Goal: Task Accomplishment & Management: Manage account settings

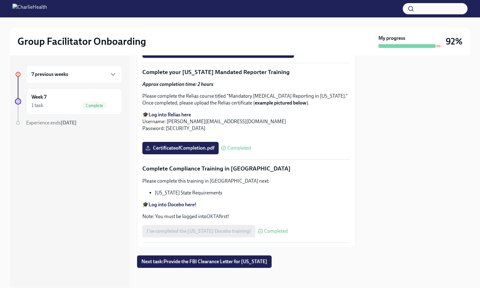
scroll to position [1303, 0]
click at [77, 105] on div "1 task Complete" at bounding box center [73, 105] width 85 height 7
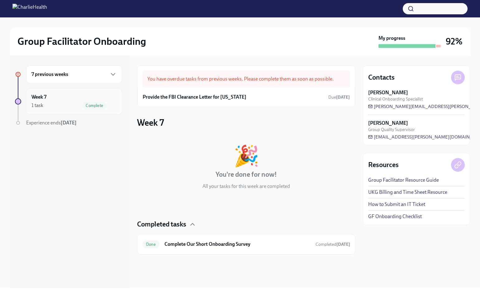
click at [80, 106] on div "1 task Complete" at bounding box center [73, 105] width 85 height 7
click at [73, 73] on div "7 previous weeks" at bounding box center [73, 74] width 85 height 7
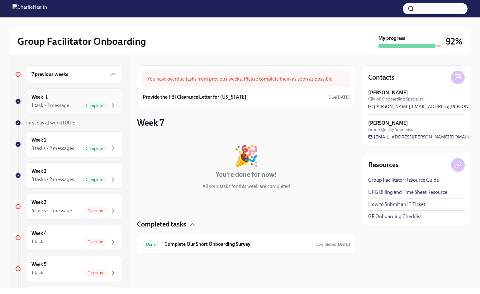
click at [68, 100] on div "Week -1 1 task • 1 message Complete" at bounding box center [73, 102] width 85 height 16
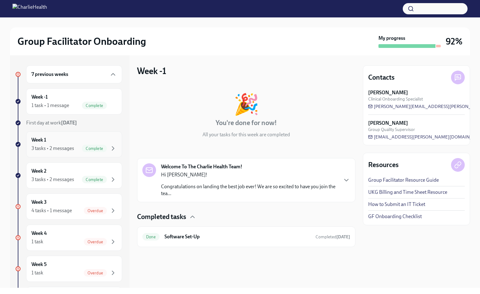
click at [71, 147] on div "3 tasks • 2 messages" at bounding box center [52, 148] width 43 height 7
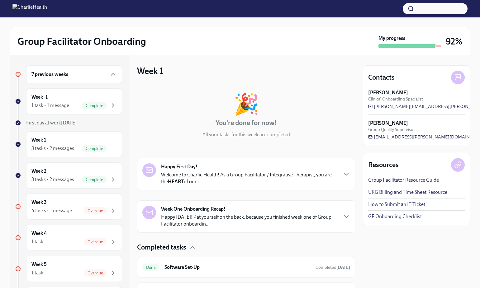
scroll to position [73, 0]
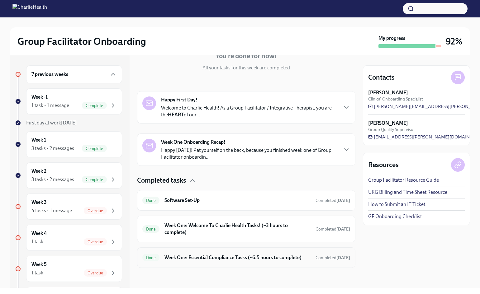
click at [245, 260] on h6 "Week One: Essential Compliance Tasks (~6.5 hours to complete)" at bounding box center [237, 257] width 146 height 7
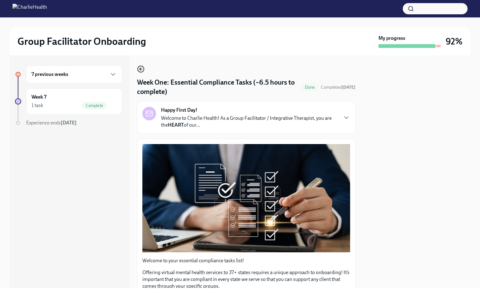
click at [140, 70] on icon "button" at bounding box center [140, 68] width 7 height 7
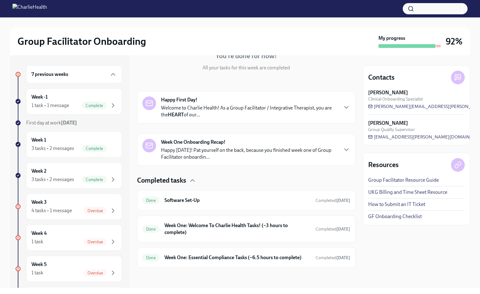
scroll to position [73, 0]
click at [211, 222] on h6 "Week One: Welcome To Charlie Health Tasks! (~3 hours to complete)" at bounding box center [237, 229] width 146 height 14
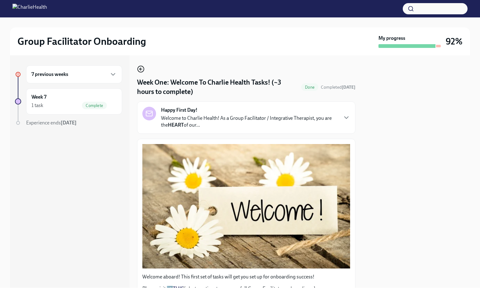
click at [142, 72] on circle "button" at bounding box center [141, 69] width 6 height 6
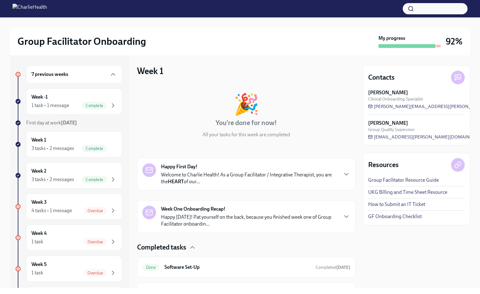
scroll to position [73, 0]
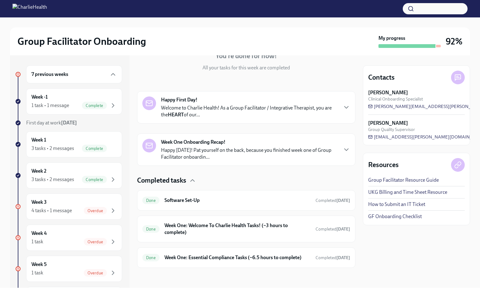
click at [204, 147] on p "Happy [DATE]! Pat yourself on the back, because you finished week one of Group …" at bounding box center [249, 154] width 176 height 14
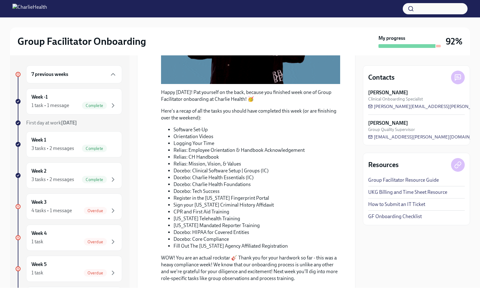
scroll to position [250, 0]
click at [95, 151] on span "Complete" at bounding box center [94, 148] width 25 height 5
click at [82, 148] on span "Complete" at bounding box center [94, 148] width 25 height 5
click at [82, 147] on span "Complete" at bounding box center [94, 148] width 25 height 5
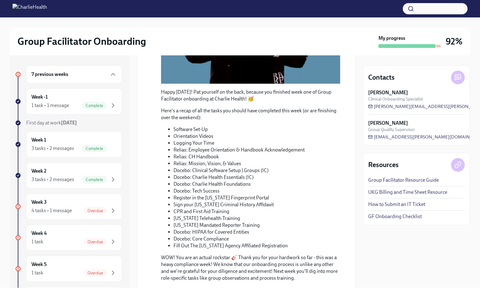
scroll to position [388, 0]
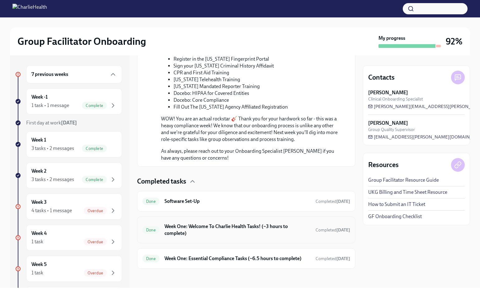
click at [194, 225] on h6 "Week One: Welcome To Charlie Health Tasks! (~3 hours to complete)" at bounding box center [237, 230] width 146 height 14
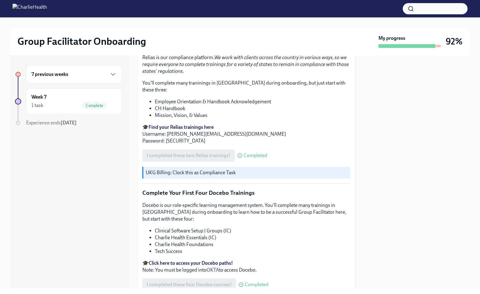
scroll to position [769, 0]
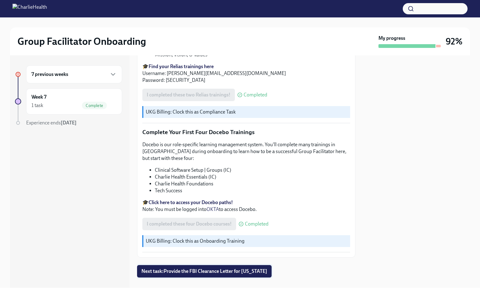
click at [196, 268] on span "Next task : Provide the FBI Clearance Letter for [US_STATE]" at bounding box center [204, 271] width 126 height 6
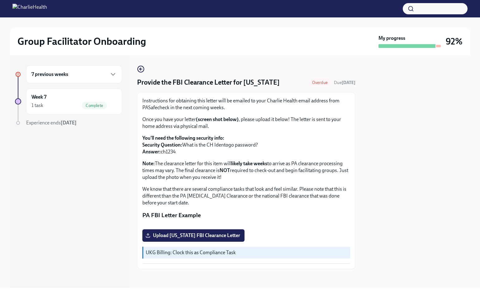
scroll to position [69, 0]
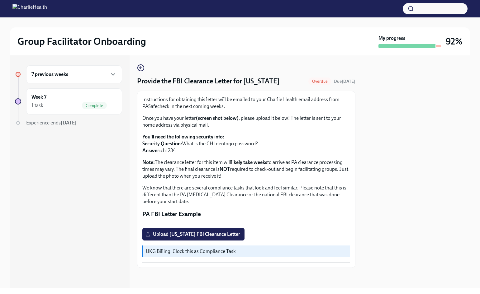
click at [110, 82] on div "7 previous weeks" at bounding box center [74, 74] width 96 height 18
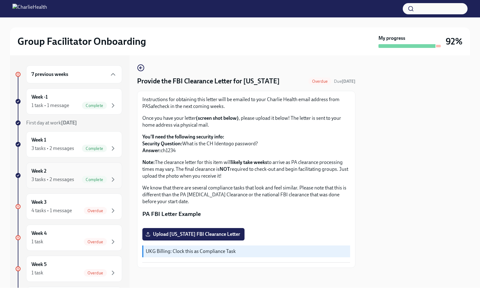
click at [72, 179] on div "3 tasks • 2 messages" at bounding box center [52, 179] width 43 height 7
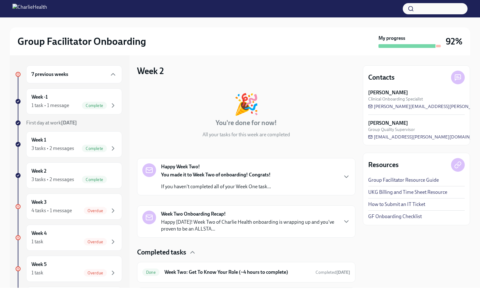
scroll to position [66, 0]
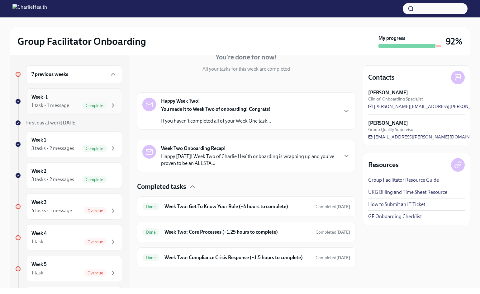
click at [62, 101] on div "Week -1 1 task • 1 message Complete" at bounding box center [73, 102] width 85 height 16
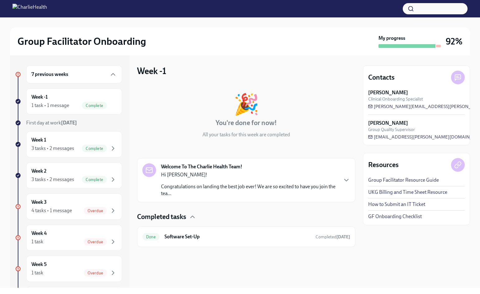
click at [183, 172] on p "Hi [PERSON_NAME]!" at bounding box center [249, 174] width 176 height 7
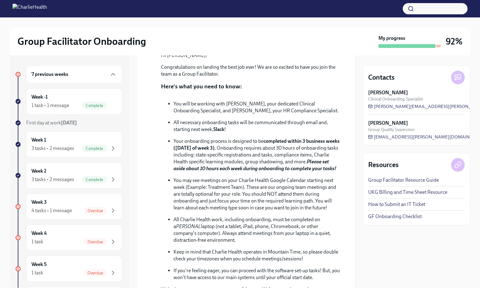
scroll to position [294, 0]
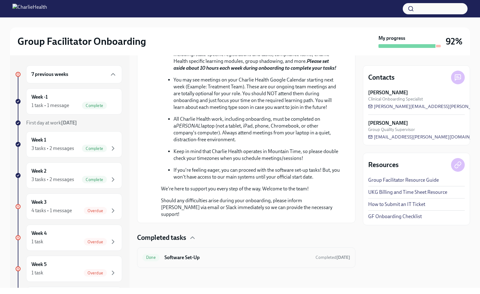
click at [211, 256] on h6 "Software Set-Up" at bounding box center [237, 257] width 146 height 7
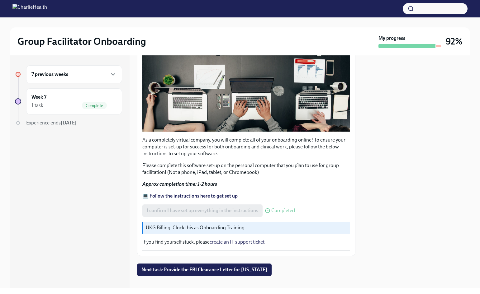
scroll to position [143, 0]
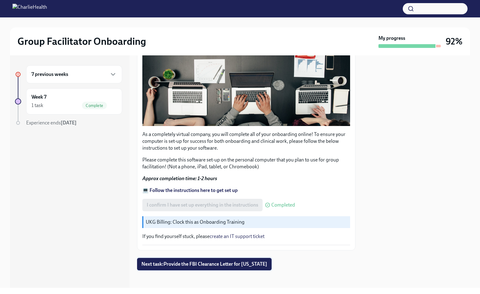
click at [190, 266] on button "Next task : Provide the FBI Clearance Letter for [US_STATE]" at bounding box center [204, 264] width 134 height 12
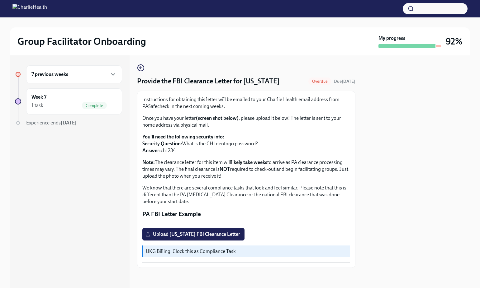
scroll to position [69, 0]
click at [84, 102] on div "Complete" at bounding box center [94, 105] width 25 height 7
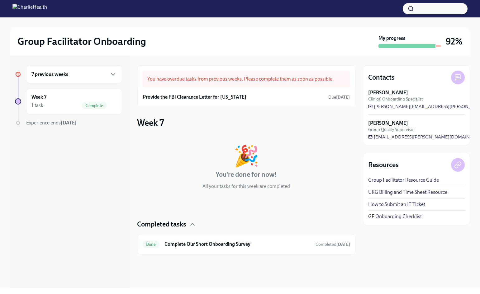
click at [106, 79] on div "7 previous weeks" at bounding box center [74, 74] width 96 height 18
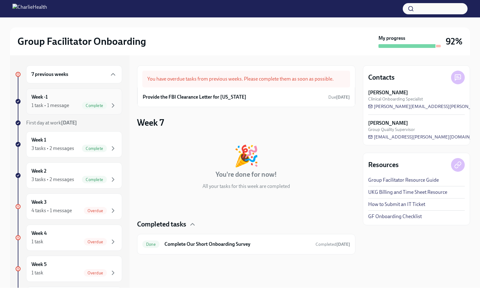
click at [84, 112] on div "Week -1 1 task • 1 message Complete" at bounding box center [74, 101] width 96 height 26
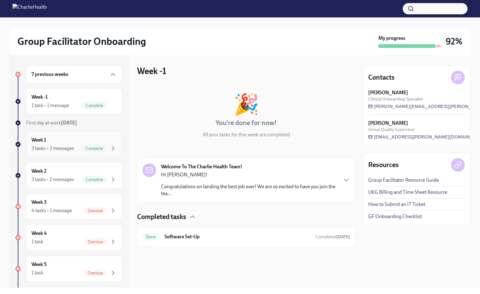
click at [90, 157] on div "Week 1 3 tasks • 2 messages Complete" at bounding box center [74, 144] width 96 height 26
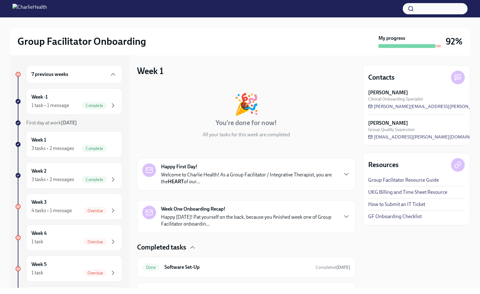
click at [148, 174] on div at bounding box center [149, 170] width 14 height 14
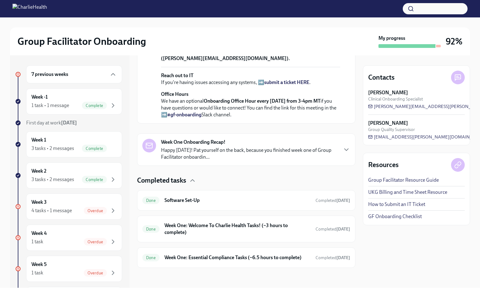
scroll to position [336, 0]
click at [173, 148] on p "Happy [DATE]! Pat yourself on the back, because you finished week one of Group …" at bounding box center [249, 154] width 176 height 14
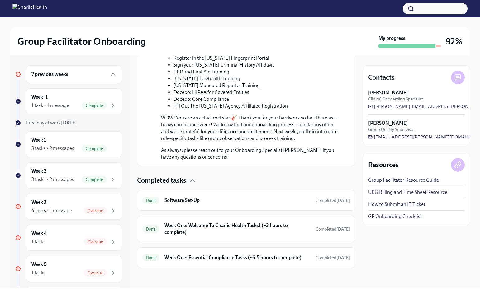
scroll to position [656, 0]
click at [186, 222] on h6 "Week One: Welcome To Charlie Health Tasks! (~3 hours to complete)" at bounding box center [237, 229] width 146 height 14
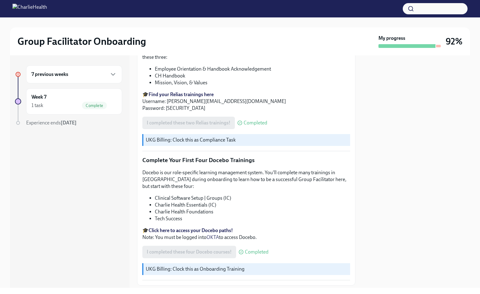
scroll to position [769, 0]
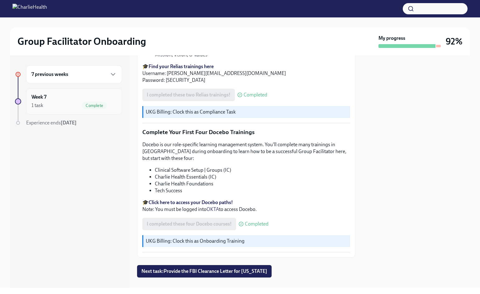
click at [107, 103] on div "Complete" at bounding box center [99, 105] width 35 height 7
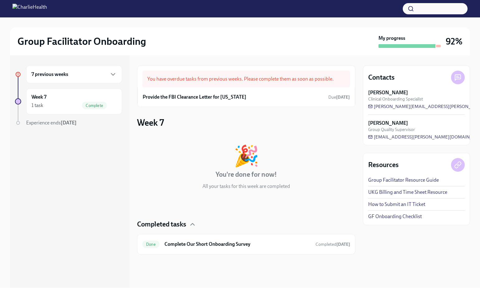
click at [109, 70] on div "7 previous weeks" at bounding box center [74, 74] width 96 height 18
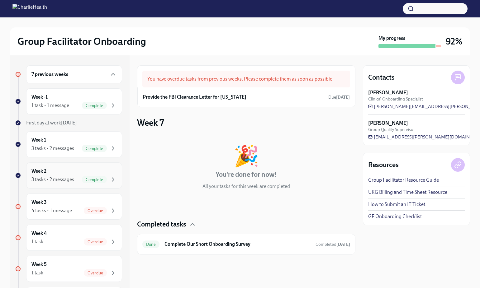
click at [93, 178] on span "Complete" at bounding box center [94, 179] width 25 height 5
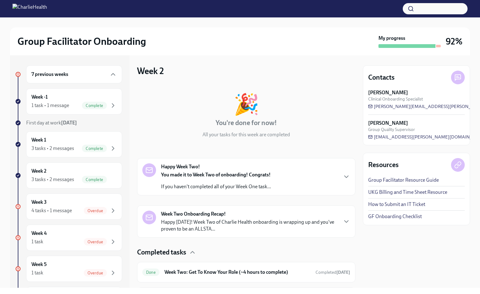
scroll to position [66, 0]
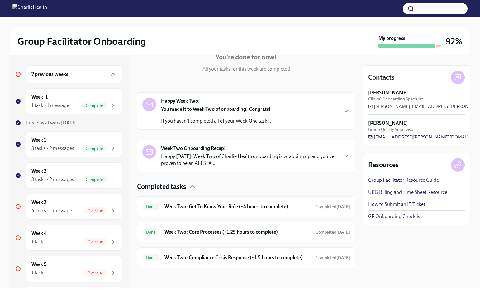
click at [431, 7] on button "button" at bounding box center [434, 8] width 65 height 11
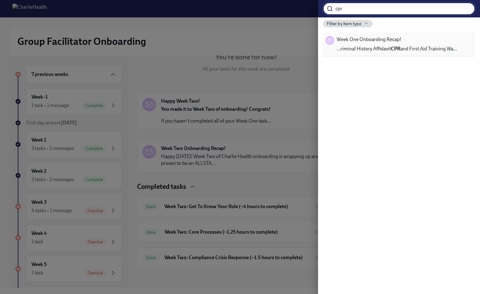
type input "cpr"
click at [395, 42] on span "Week One Onboarding Recap!" at bounding box center [368, 39] width 64 height 7
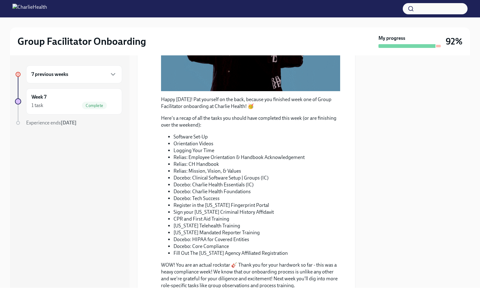
scroll to position [162, 0]
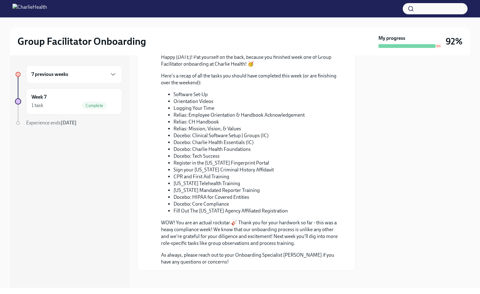
click at [193, 173] on li "CPR and First Aid Training" at bounding box center [256, 176] width 167 height 7
copy ul "CPR and First Aid Training"
click at [443, 8] on button "button" at bounding box center [434, 8] width 65 height 11
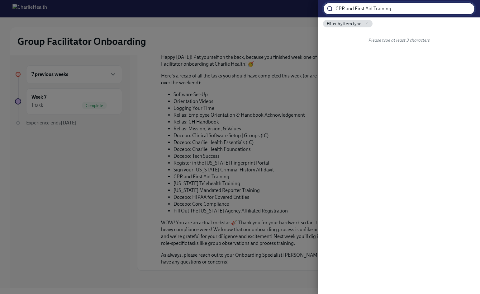
type input "CPR and First Aid Training"
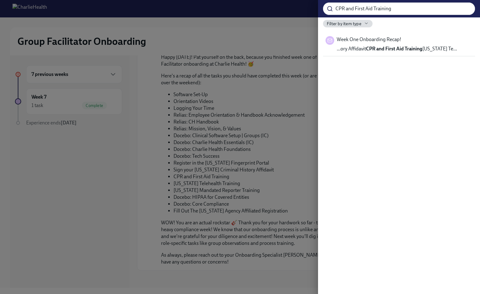
click at [234, 172] on div at bounding box center [240, 147] width 480 height 294
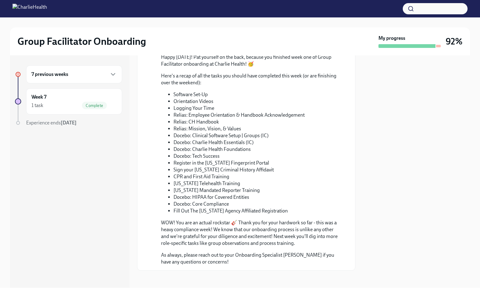
click at [78, 79] on div "7 previous weeks" at bounding box center [74, 74] width 96 height 18
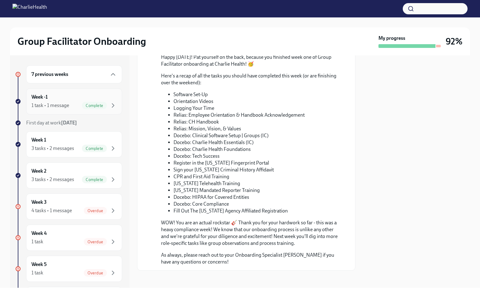
click at [49, 106] on div "1 task • 1 message" at bounding box center [50, 105] width 38 height 7
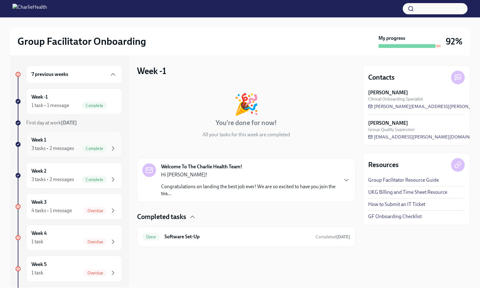
click at [75, 148] on div "3 tasks • 2 messages Complete" at bounding box center [73, 148] width 85 height 7
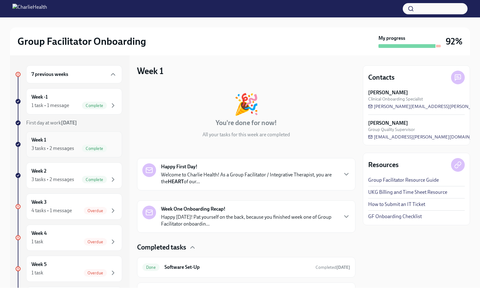
click at [60, 146] on div "3 tasks • 2 messages" at bounding box center [52, 148] width 43 height 7
click at [59, 181] on div "3 tasks • 2 messages" at bounding box center [52, 179] width 43 height 7
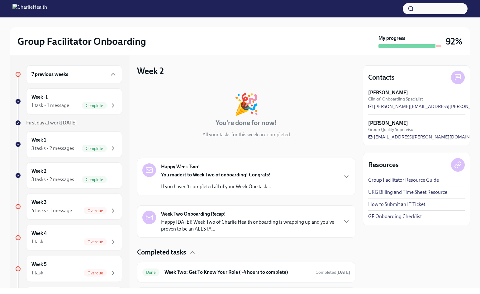
scroll to position [66, 0]
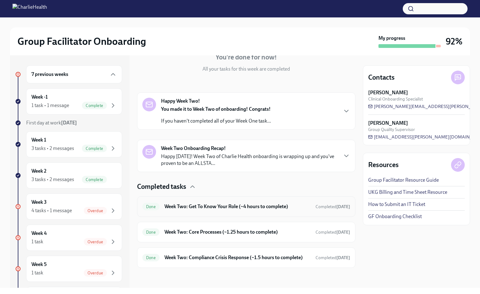
click at [176, 215] on div "Done Week Two: Get To Know Your Role (~4 hours to complete) Completed [DATE]" at bounding box center [246, 206] width 218 height 21
click at [57, 182] on div "3 tasks • 2 messages" at bounding box center [52, 179] width 43 height 7
click at [247, 116] on div "You made it to Week Two of onboarding! Congrats! If you haven't completed all o…" at bounding box center [216, 115] width 110 height 19
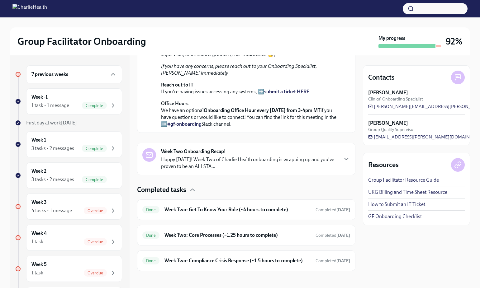
scroll to position [270, 0]
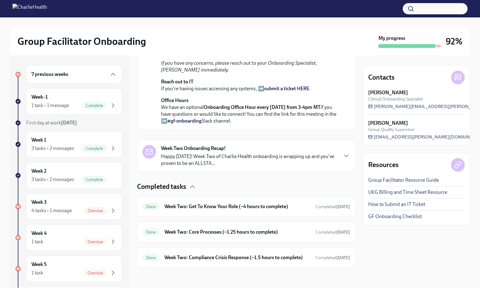
click at [242, 142] on div "Week Two Onboarding Recap! Happy [DATE]! Week Two of Charlie Health onboarding …" at bounding box center [246, 156] width 218 height 32
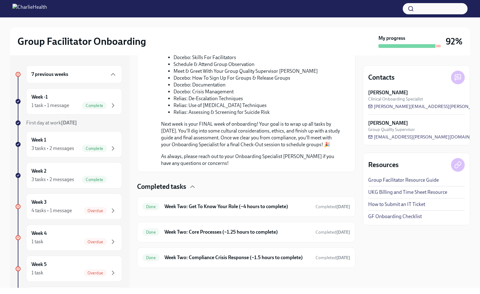
scroll to position [563, 0]
click at [72, 213] on div "4 tasks • 1 message" at bounding box center [51, 210] width 40 height 7
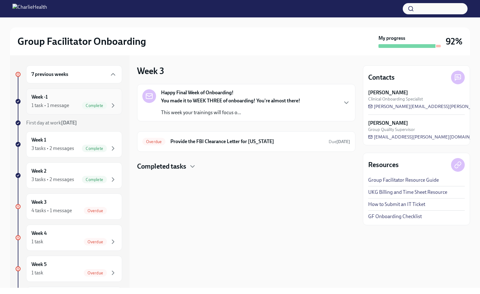
click at [82, 104] on span "Complete" at bounding box center [94, 105] width 25 height 5
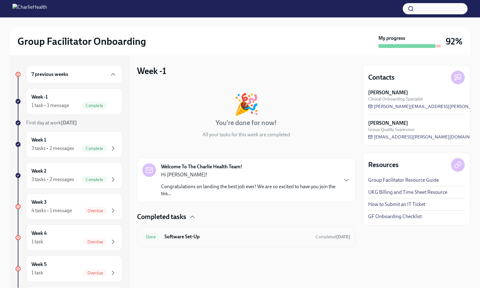
click at [199, 238] on h6 "Software Set-Up" at bounding box center [237, 236] width 146 height 7
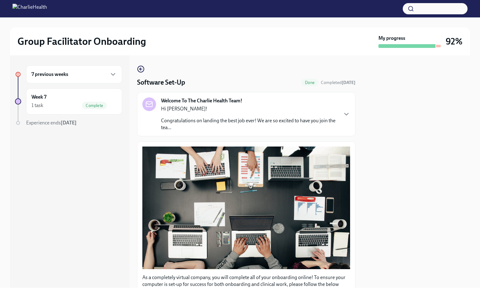
scroll to position [143, 0]
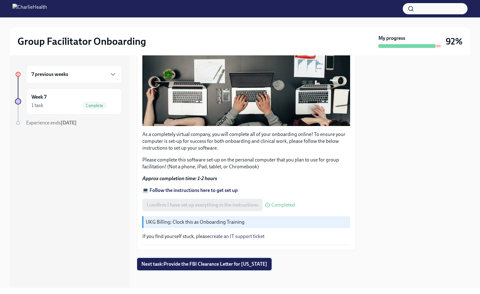
click at [204, 265] on button "Next task : Provide the FBI Clearance Letter for [US_STATE]" at bounding box center [204, 264] width 134 height 12
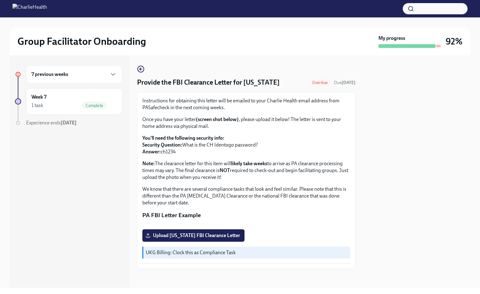
scroll to position [69, 0]
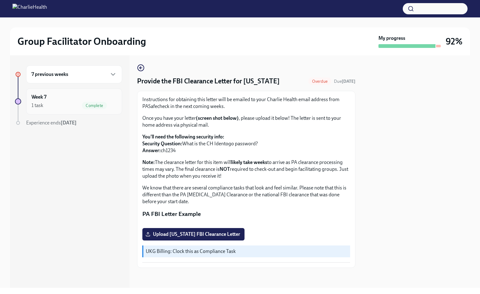
click at [71, 96] on div "Week 7 1 task Complete" at bounding box center [73, 102] width 85 height 16
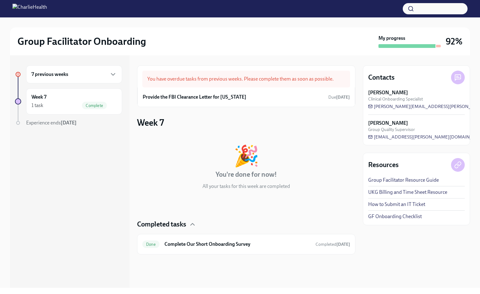
click at [71, 96] on div "Week 7 1 task Complete" at bounding box center [73, 102] width 85 height 16
click at [98, 78] on div "7 previous weeks" at bounding box center [74, 74] width 96 height 18
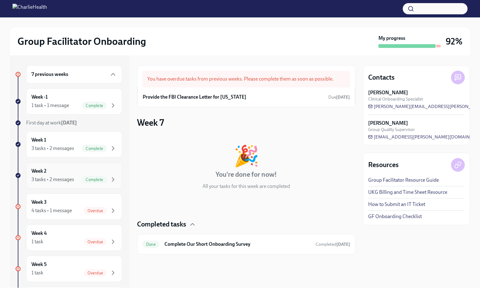
click at [65, 174] on div "Week 2 3 tasks • 2 messages Complete" at bounding box center [73, 176] width 85 height 16
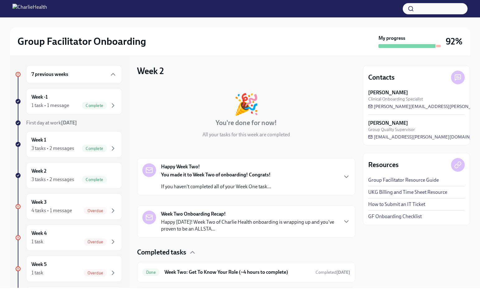
scroll to position [66, 0]
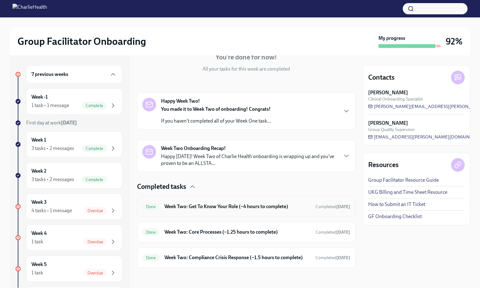
click at [201, 209] on h6 "Week Two: Get To Know Your Role (~4 hours to complete)" at bounding box center [237, 206] width 146 height 7
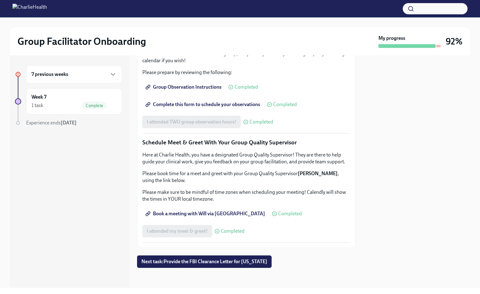
scroll to position [550, 0]
click at [82, 73] on div "7 previous weeks" at bounding box center [73, 74] width 85 height 7
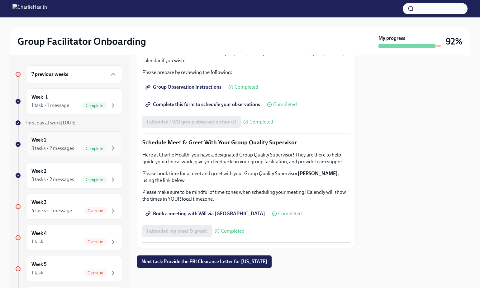
click at [79, 153] on div "Week 1 3 tasks • 2 messages Complete" at bounding box center [74, 144] width 96 height 26
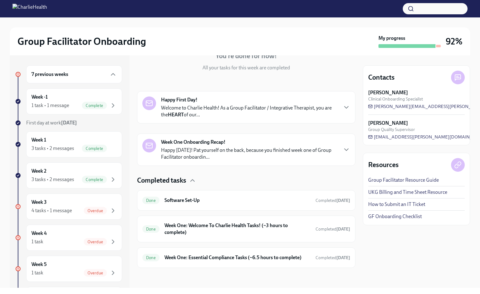
scroll to position [73, 0]
click at [177, 225] on h6 "Week One: Welcome To Charlie Health Tasks! (~3 hours to complete)" at bounding box center [237, 229] width 146 height 14
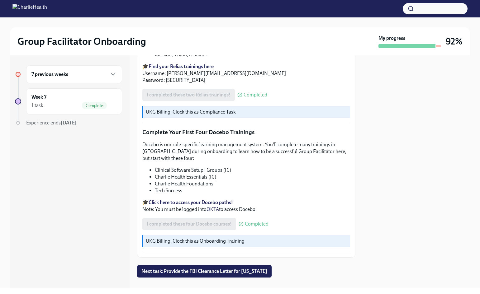
scroll to position [769, 0]
click at [77, 75] on div "7 previous weeks" at bounding box center [73, 74] width 85 height 7
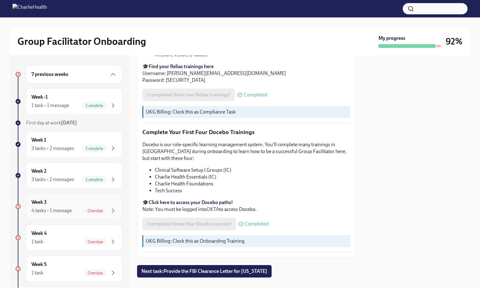
click at [75, 212] on div "4 tasks • 1 message Overdue" at bounding box center [73, 210] width 85 height 7
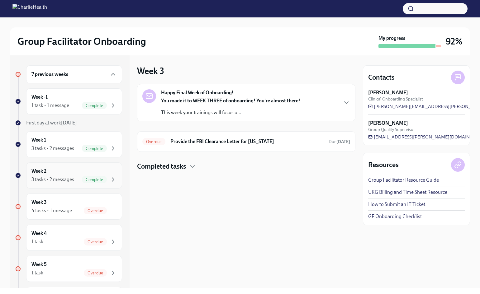
click at [68, 174] on div "Week 2 3 tasks • 2 messages Complete" at bounding box center [73, 176] width 85 height 16
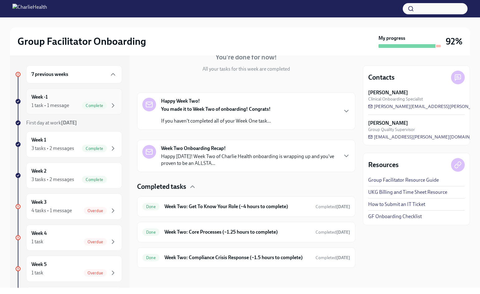
click at [82, 103] on span "Complete" at bounding box center [94, 105] width 25 height 5
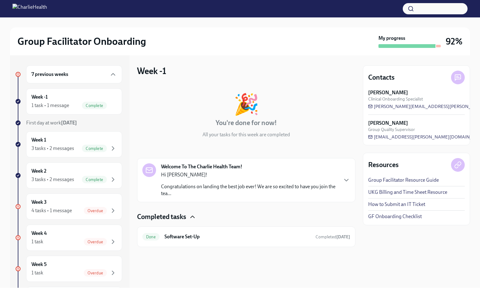
click at [193, 217] on icon "button" at bounding box center [192, 216] width 7 height 7
click at [186, 246] on div "Done Software Set-Up Completed [DATE]" at bounding box center [246, 237] width 218 height 21
click at [184, 239] on h6 "Software Set-Up" at bounding box center [237, 236] width 146 height 7
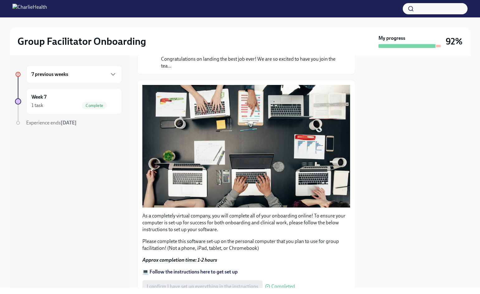
scroll to position [143, 0]
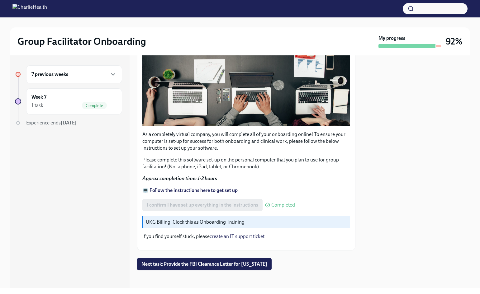
click at [63, 73] on h6 "7 previous weeks" at bounding box center [49, 74] width 37 height 7
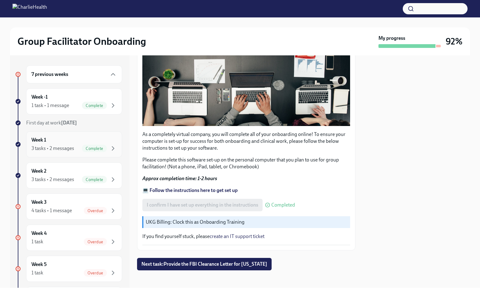
click at [59, 148] on div "3 tasks • 2 messages" at bounding box center [52, 148] width 43 height 7
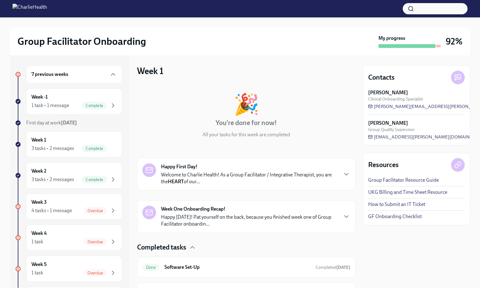
scroll to position [73, 0]
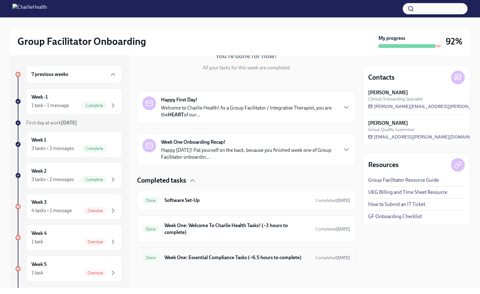
click at [202, 256] on h6 "Week One: Essential Compliance Tasks (~6.5 hours to complete)" at bounding box center [237, 257] width 146 height 7
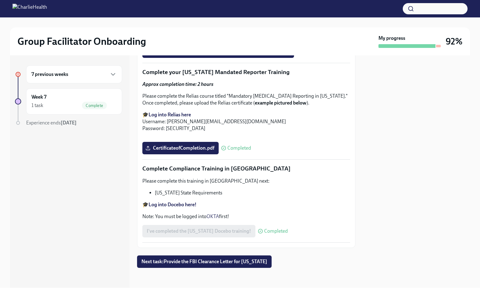
scroll to position [1303, 0]
click at [74, 79] on div "7 previous weeks" at bounding box center [74, 74] width 96 height 18
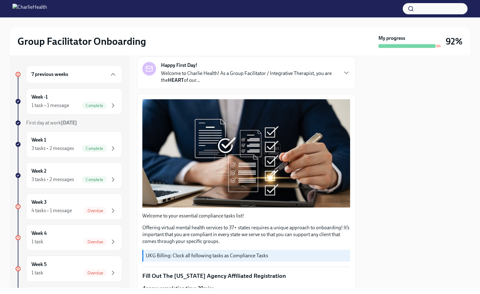
scroll to position [0, 0]
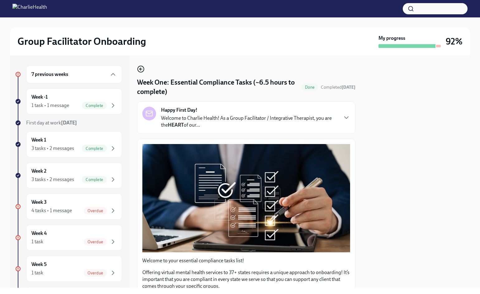
click at [143, 72] on icon "button" at bounding box center [140, 68] width 7 height 7
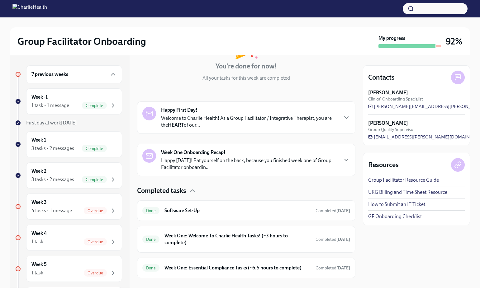
scroll to position [73, 0]
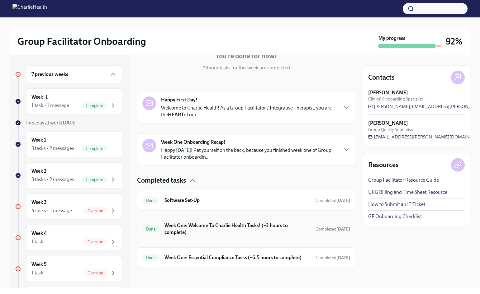
click at [228, 222] on h6 "Week One: Welcome To Charlie Health Tasks! (~3 hours to complete)" at bounding box center [237, 229] width 146 height 14
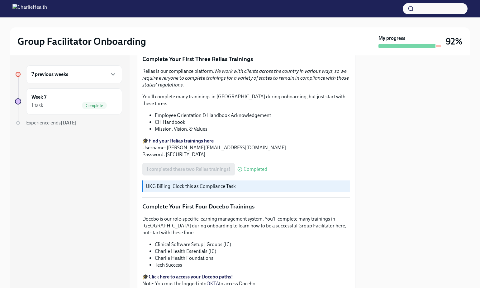
scroll to position [699, 0]
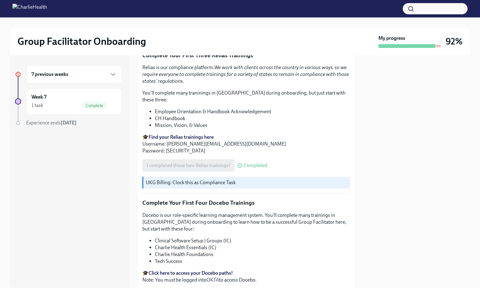
click at [246, 237] on li "Clinical Software Setup | Groups (IC)" at bounding box center [252, 240] width 195 height 7
